Goal: Information Seeking & Learning: Learn about a topic

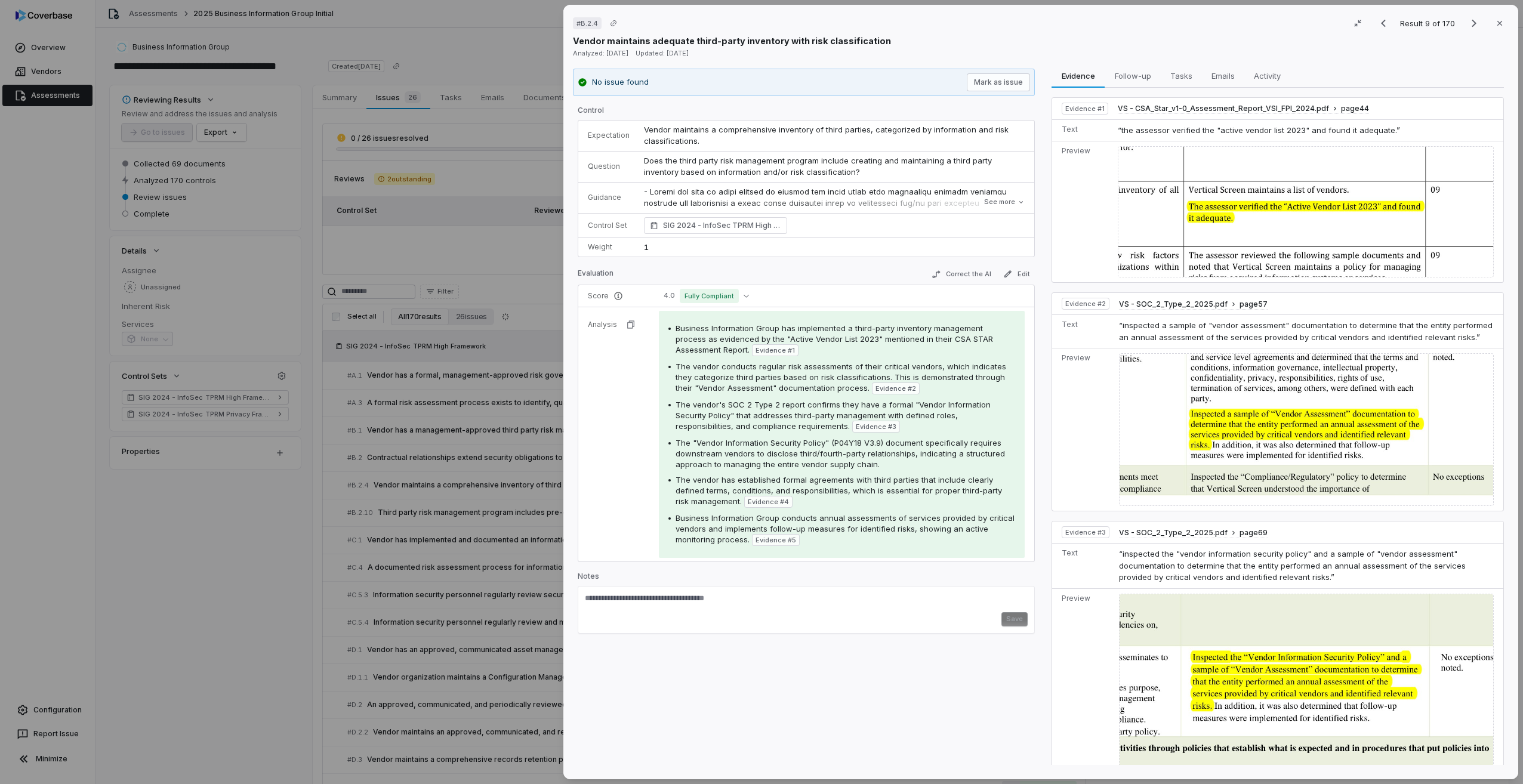
scroll to position [60, 0]
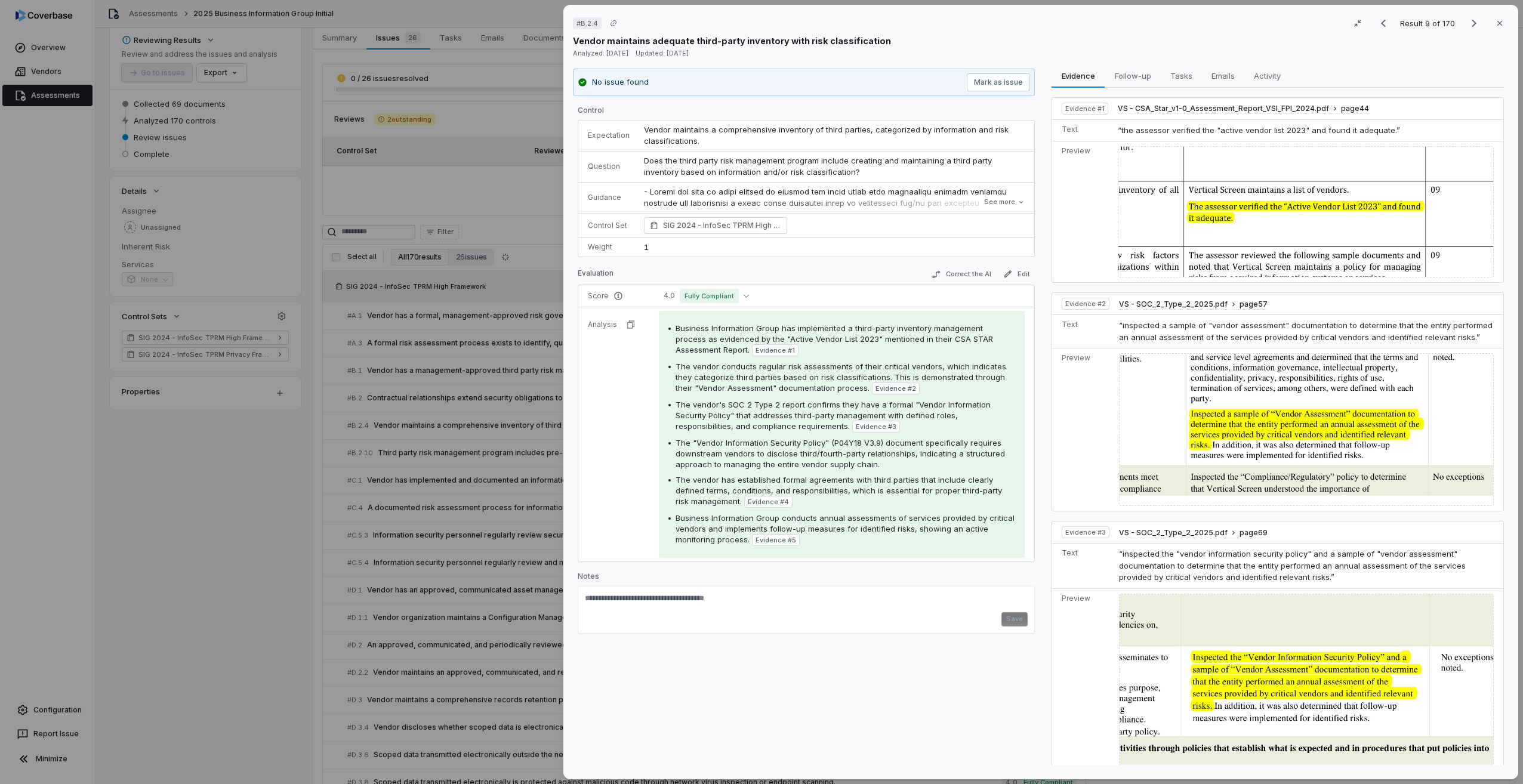
click at [463, 402] on div "# B.2.4 Result 9 of 170 Close Vendor maintains adequate third-party inventory w…" at bounding box center [762, 392] width 1523 height 784
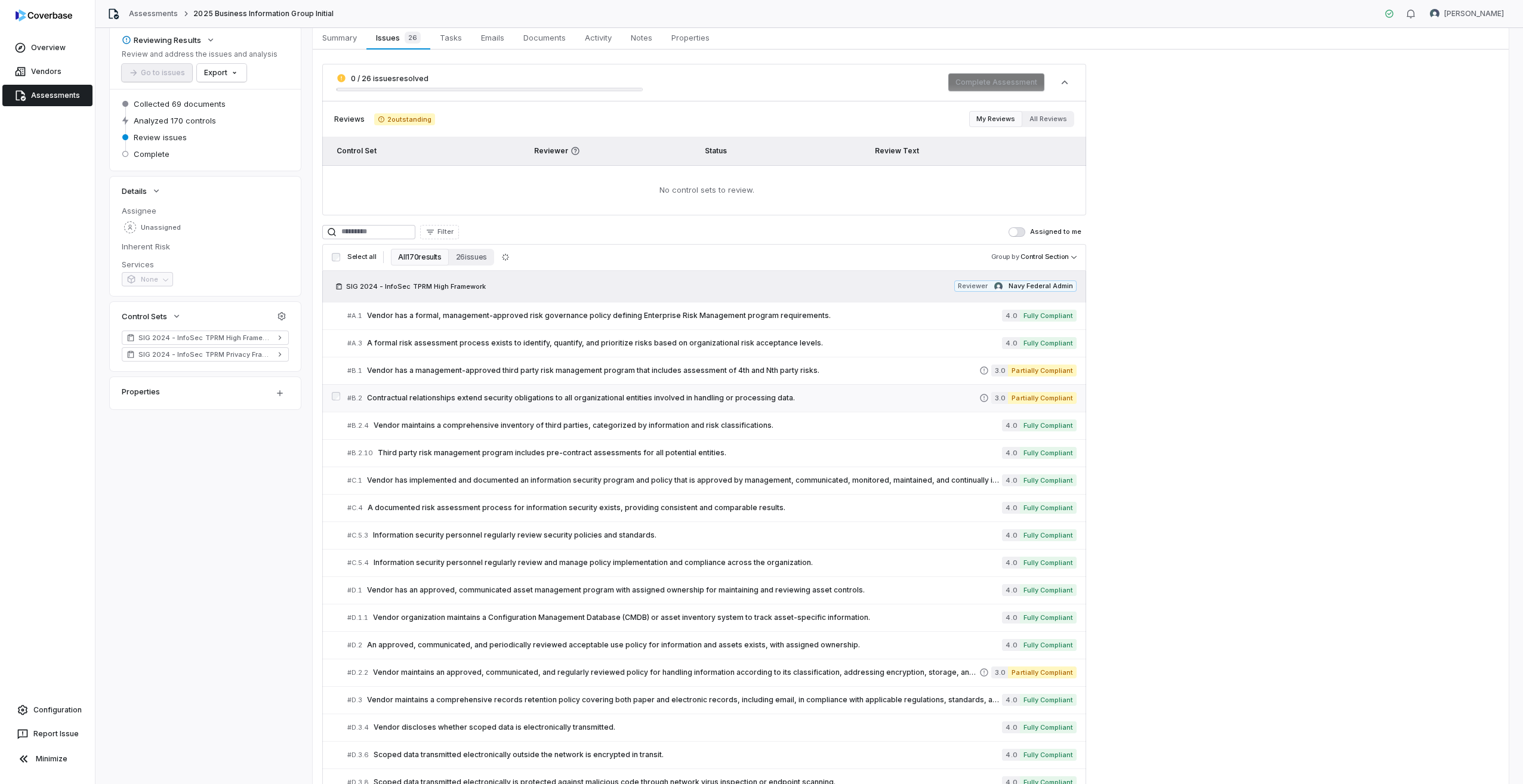
click at [494, 400] on span "Contractual relationships extend security obligations to all organizational ent…" at bounding box center [673, 397] width 612 height 10
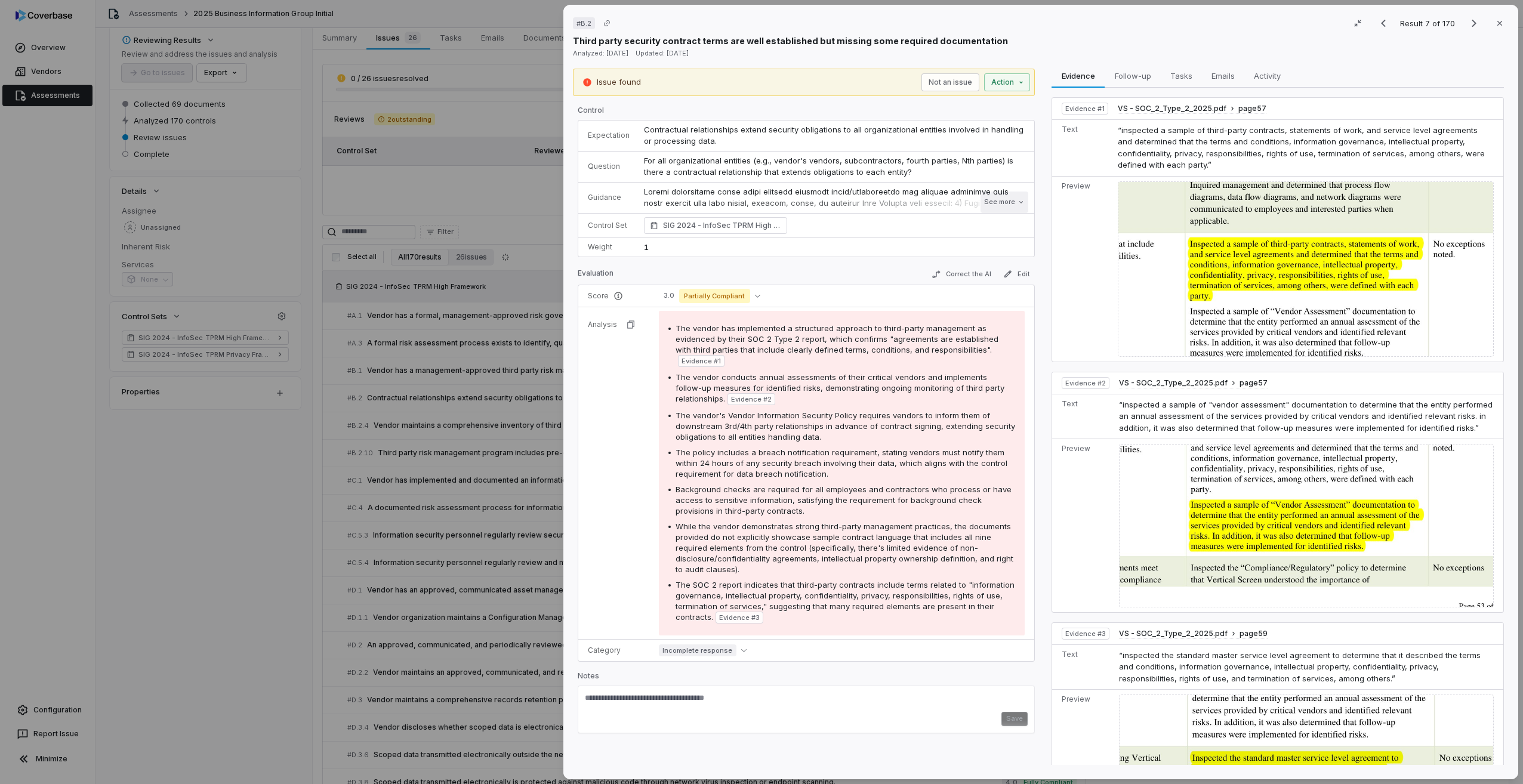
click at [1000, 206] on button "See more" at bounding box center [1004, 202] width 47 height 21
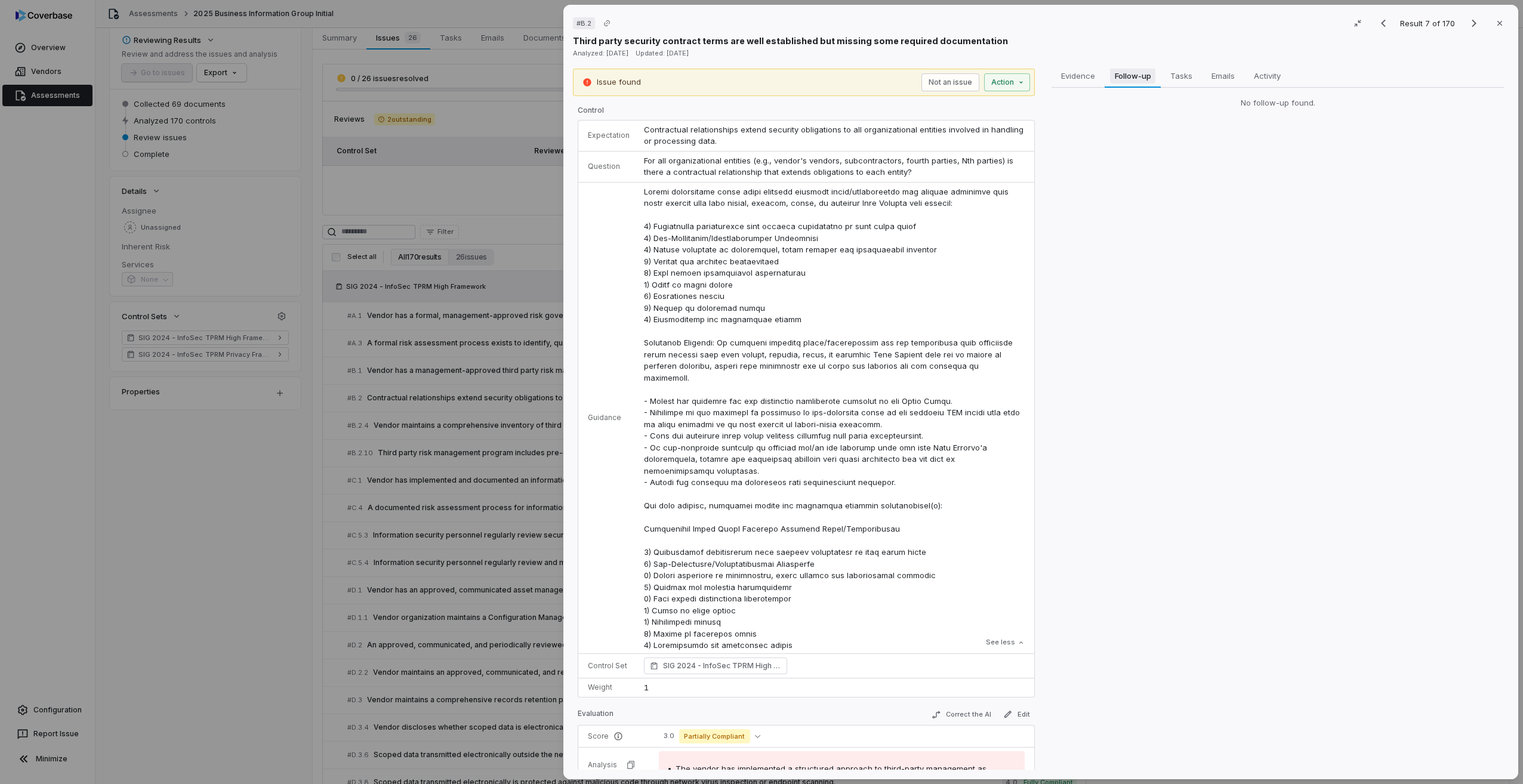
click at [1138, 76] on span "Follow-up" at bounding box center [1133, 76] width 46 height 16
click at [1078, 76] on span "Evidence" at bounding box center [1078, 76] width 44 height 16
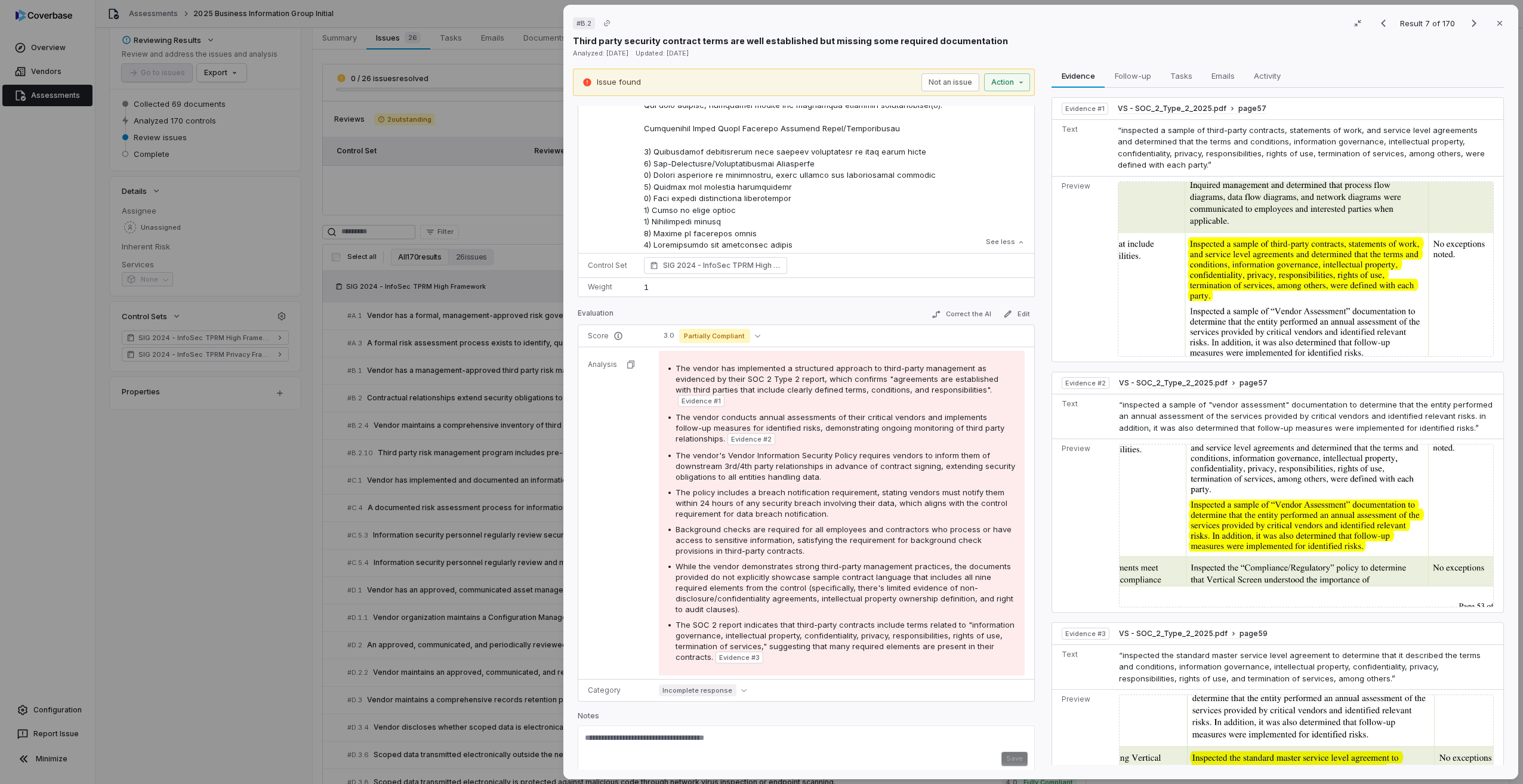
scroll to position [408, 0]
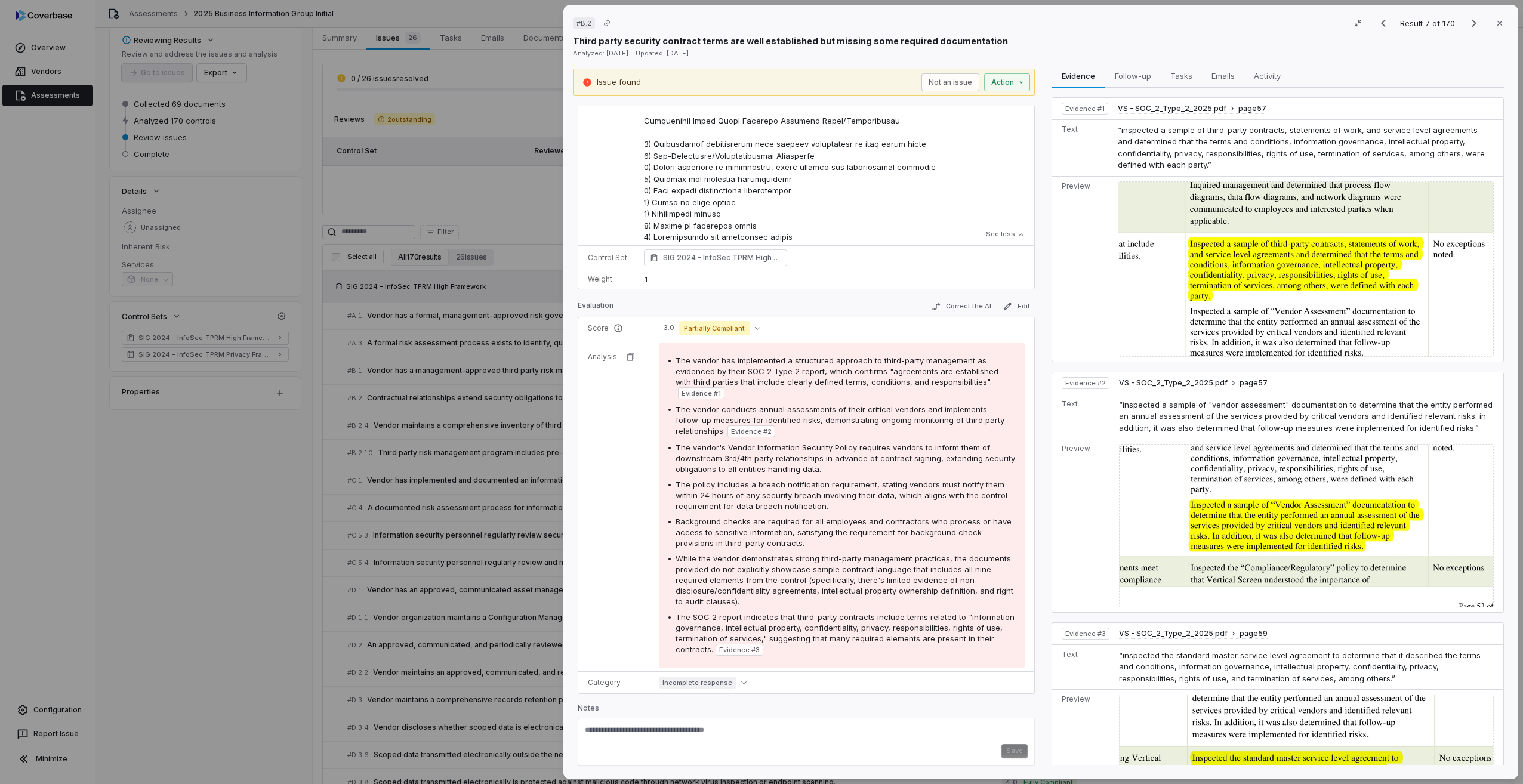
click at [499, 381] on div "# B.2 Result 7 of 170 Close Third party security contract terms are well establ…" at bounding box center [762, 392] width 1523 height 784
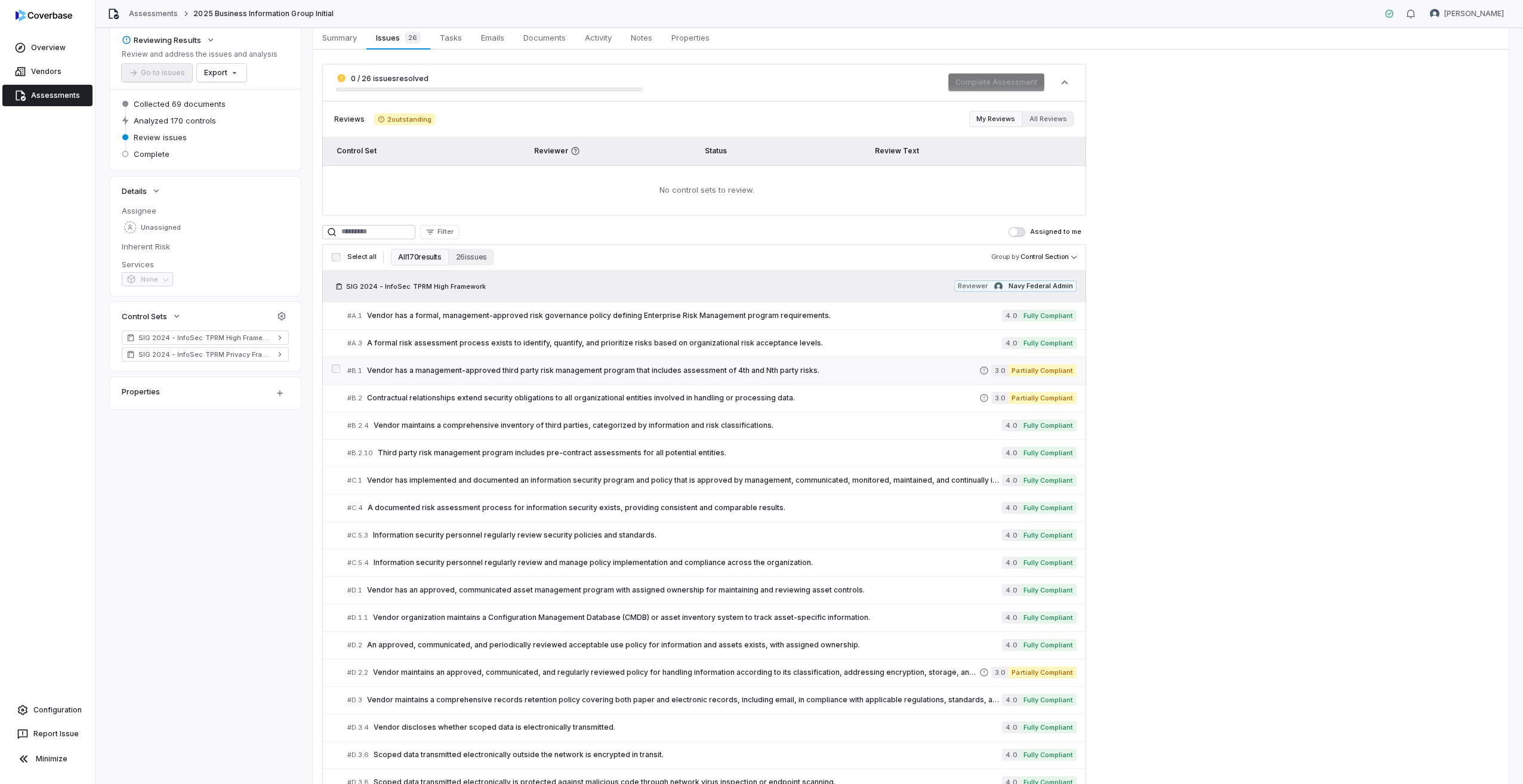
click at [487, 367] on span "Vendor has a management-approved third party risk management program that inclu…" at bounding box center [673, 370] width 612 height 10
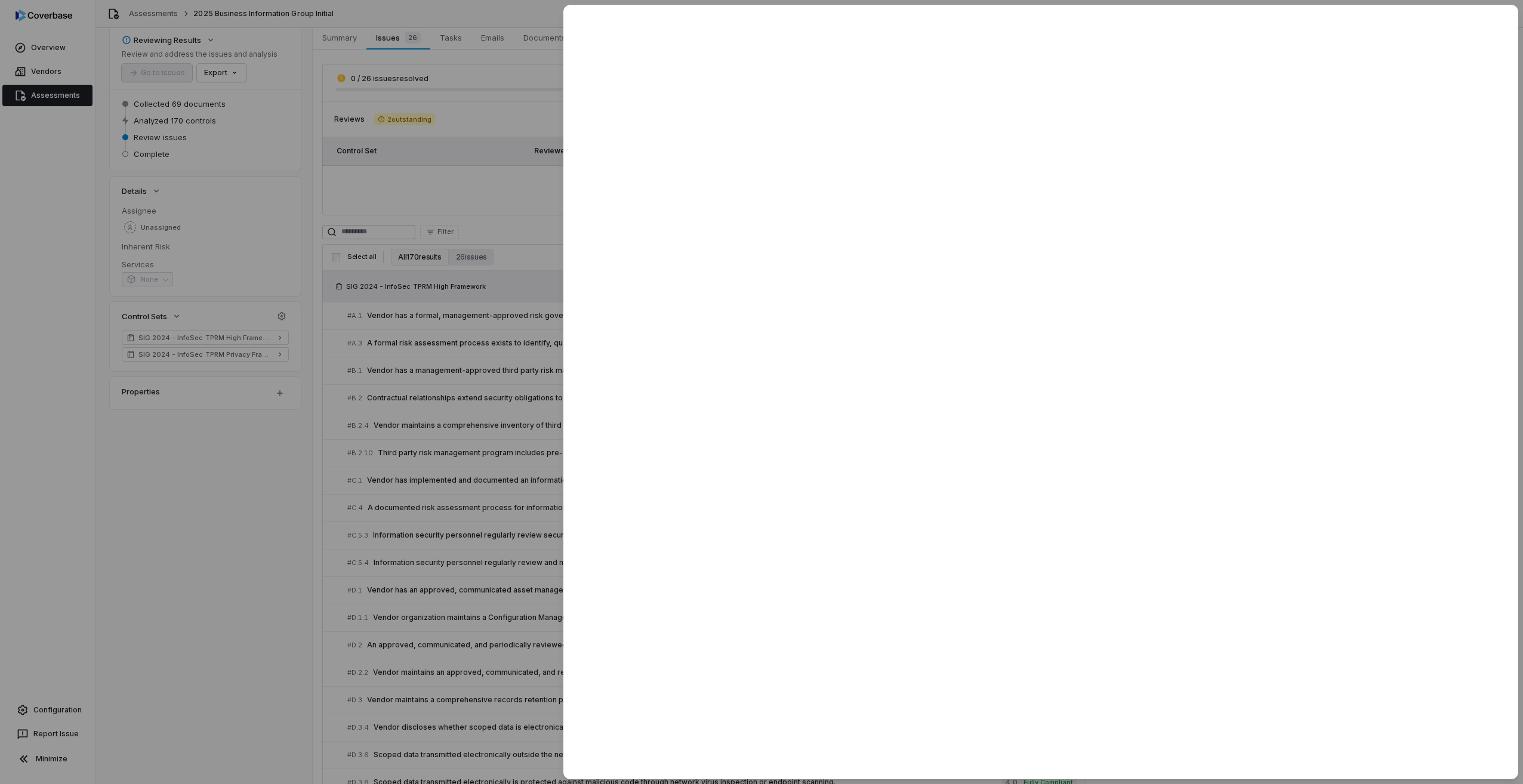
click at [491, 432] on div at bounding box center [762, 392] width 1523 height 784
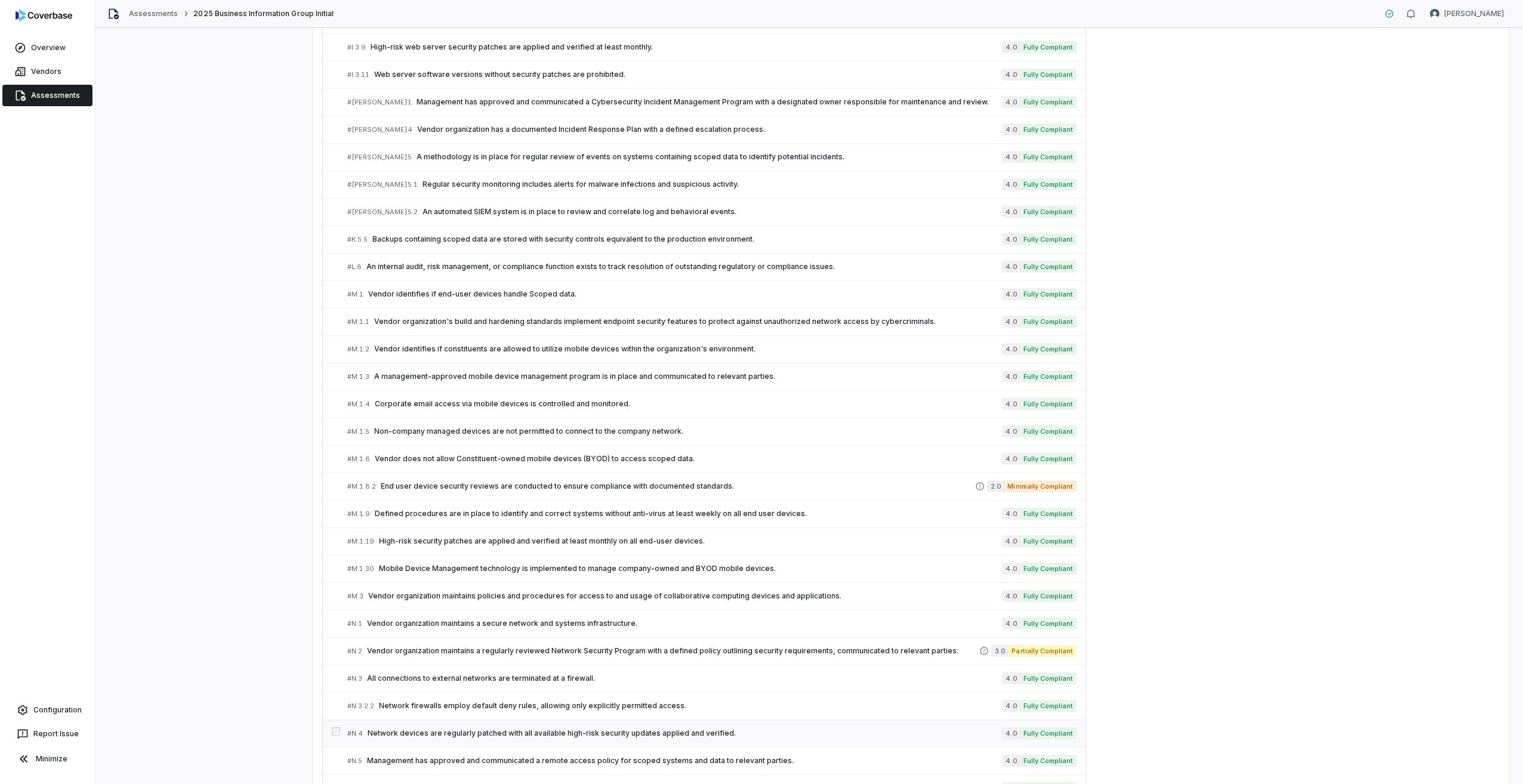
scroll to position [2327, 0]
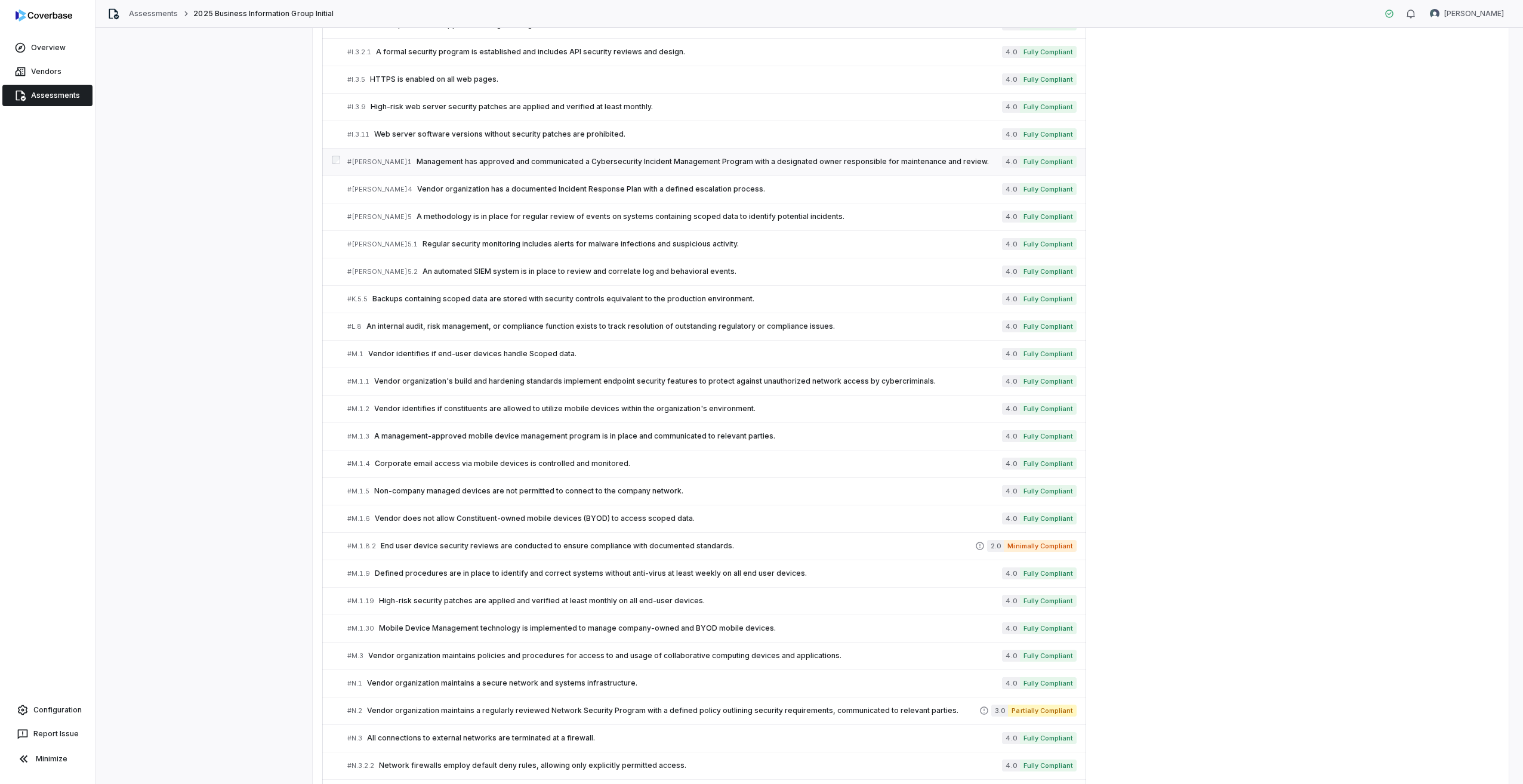
click at [417, 159] on span "Management has approved and communicated a Cybersecurity Incident Management Pr…" at bounding box center [710, 161] width 586 height 10
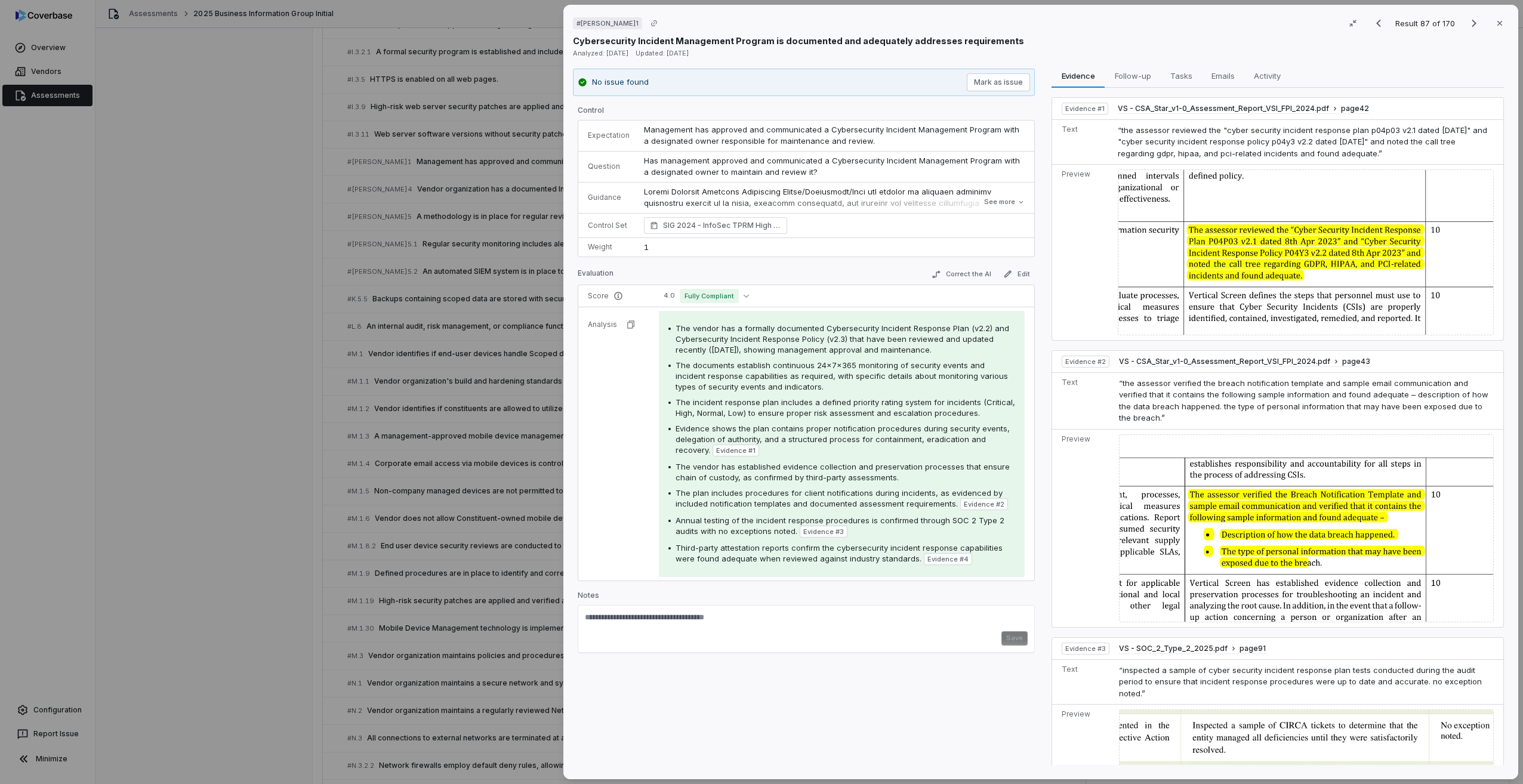
drag, startPoint x: 1497, startPoint y: 23, endPoint x: 1476, endPoint y: 36, distance: 24.7
click at [1497, 23] on icon "button" at bounding box center [1499, 23] width 10 height 10
